Goal: Task Accomplishment & Management: Manage account settings

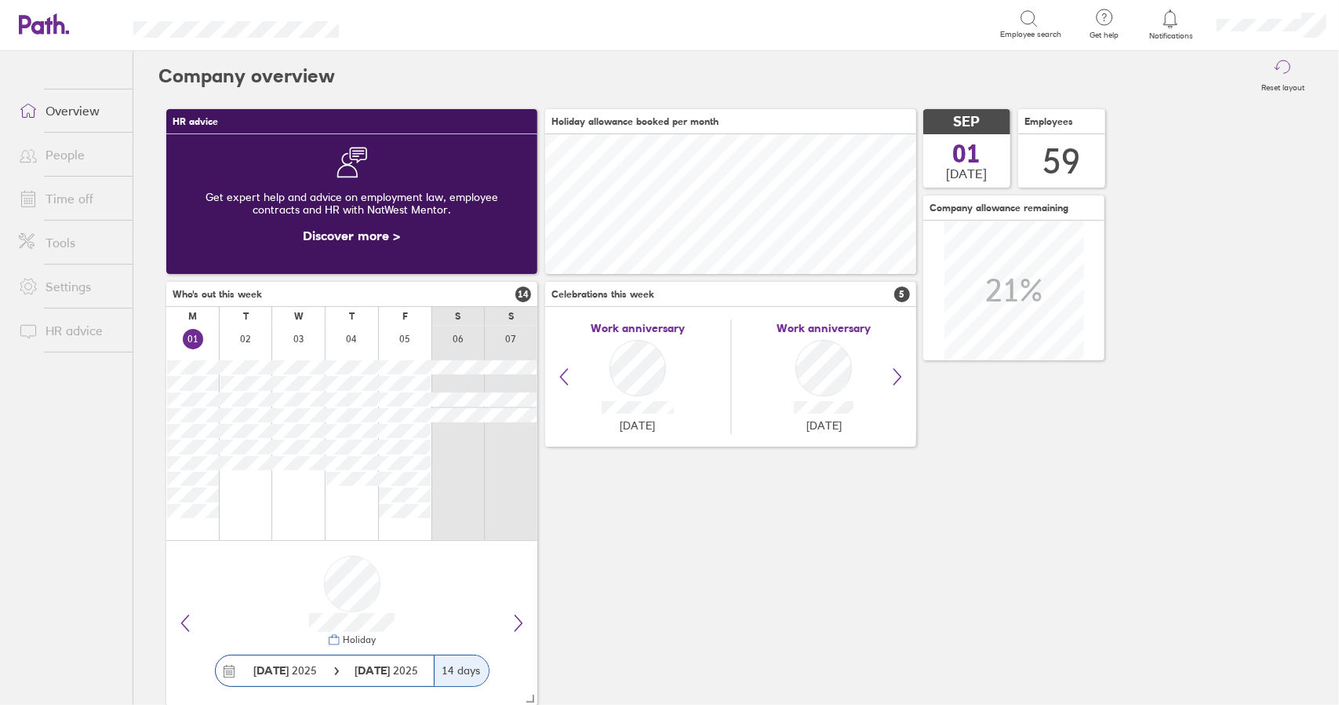
scroll to position [140, 370]
click at [66, 195] on link "Time off" at bounding box center [69, 198] width 126 height 31
